Goal: Check status: Check status

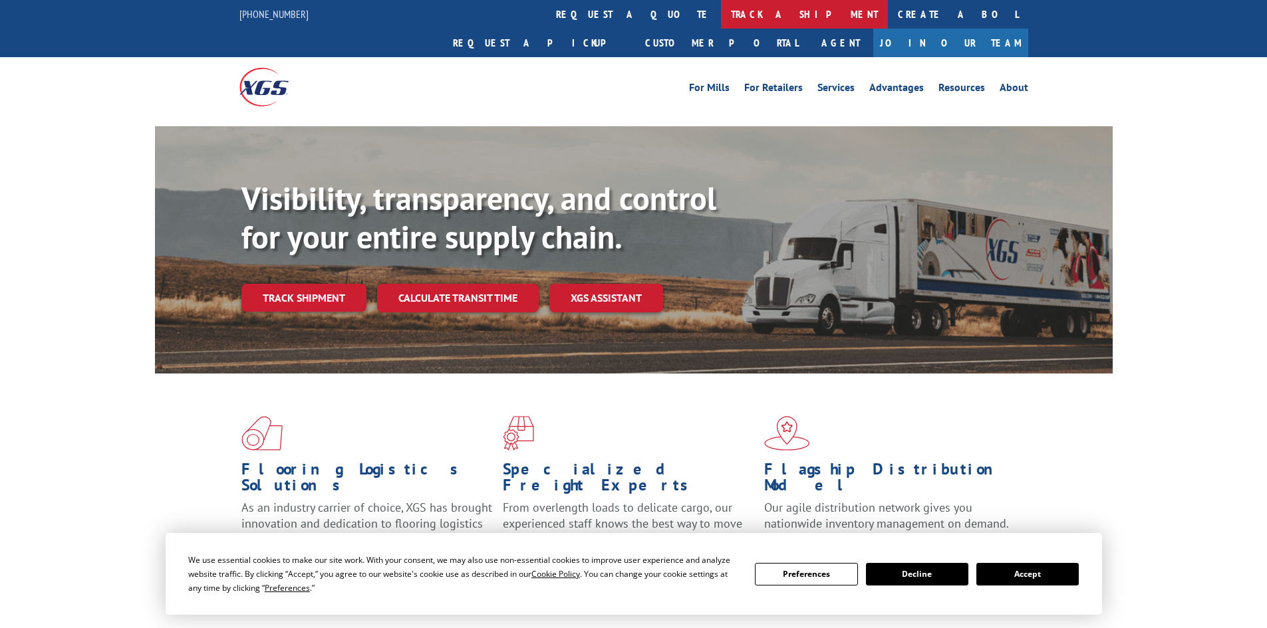
click at [721, 21] on link "track a shipment" at bounding box center [804, 14] width 167 height 29
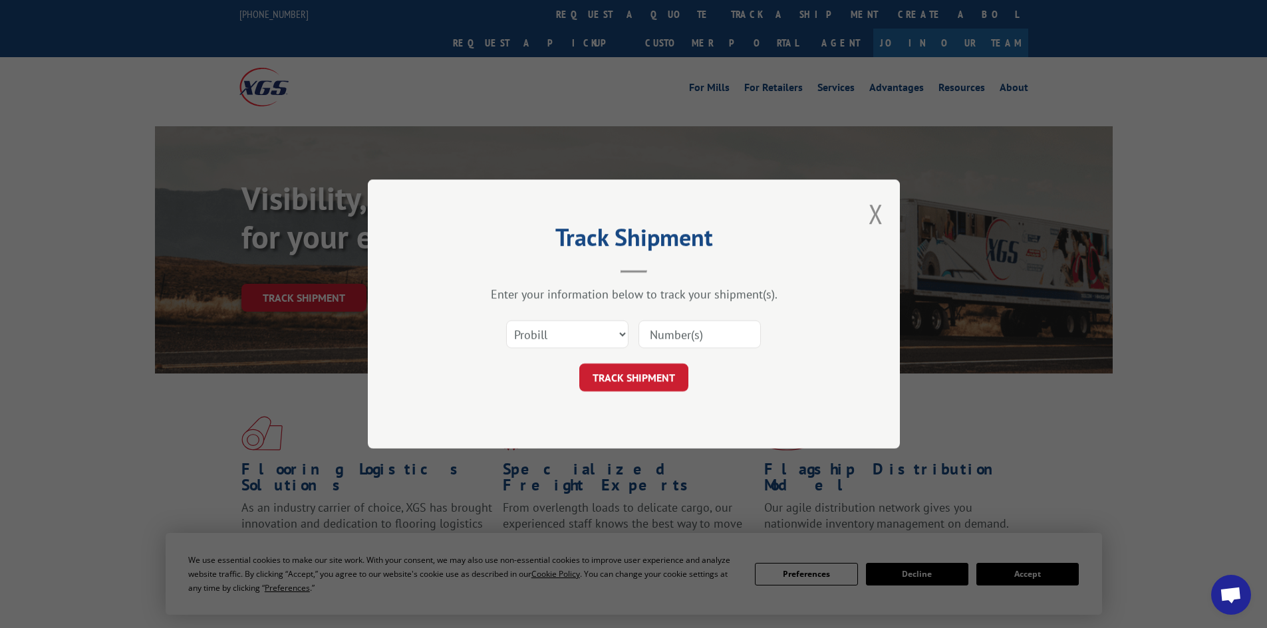
paste input "17502606"
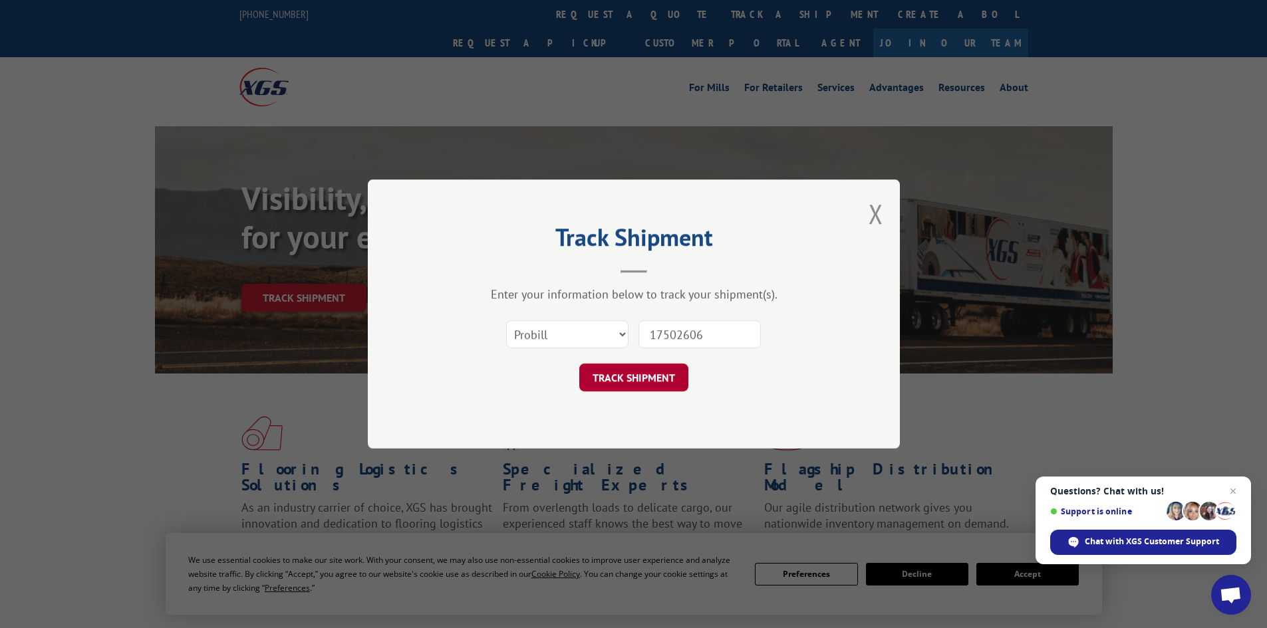
type input "17502606"
click at [652, 384] on button "TRACK SHIPMENT" at bounding box center [633, 378] width 109 height 28
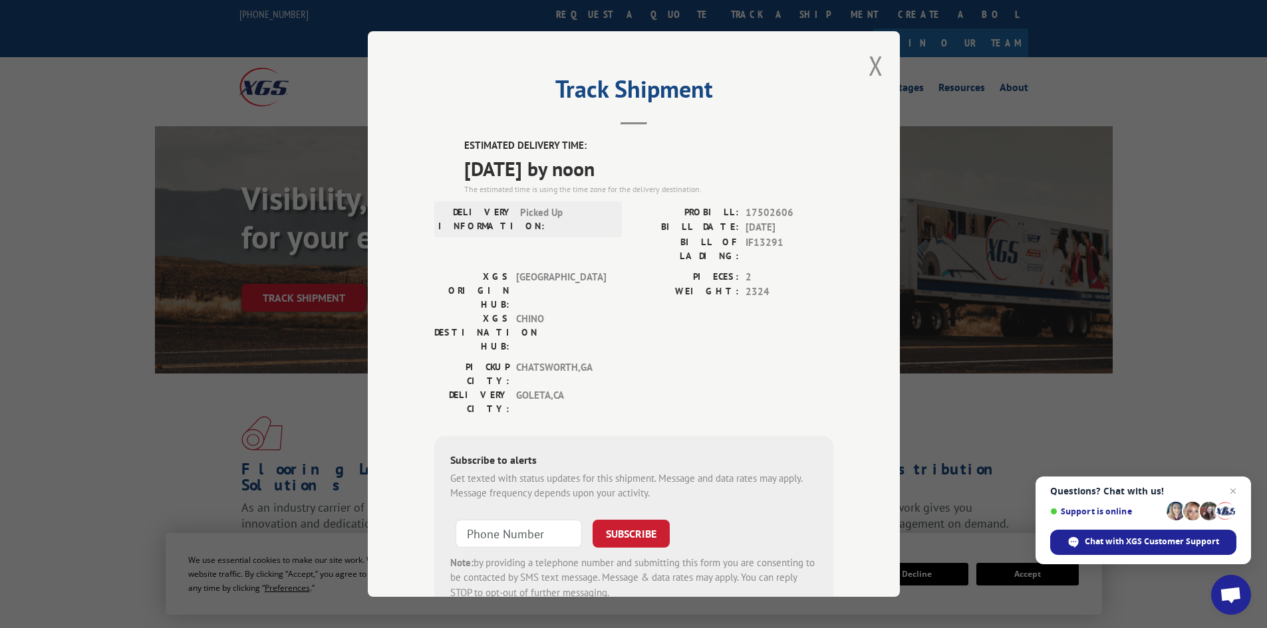
drag, startPoint x: 460, startPoint y: 143, endPoint x: 641, endPoint y: 177, distance: 184.7
click at [641, 177] on div "ESTIMATED DELIVERY TIME: [DATE] by noon The estimated time is using the time zo…" at bounding box center [648, 166] width 369 height 57
copy div "ESTIMATED DELIVERY TIME: [DATE] by noon"
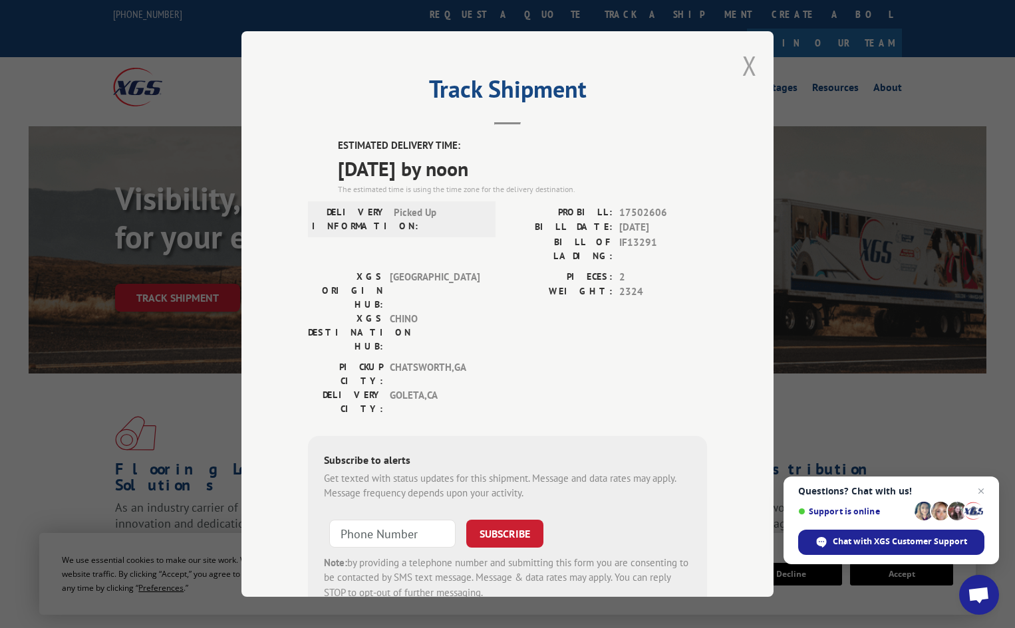
click at [745, 60] on button "Close modal" at bounding box center [749, 65] width 15 height 35
